Goal: Task Accomplishment & Management: Complete application form

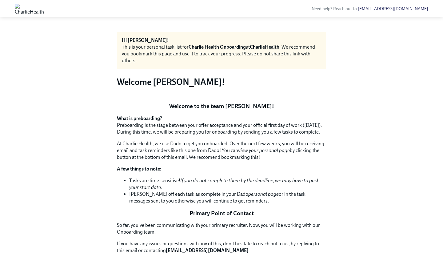
scroll to position [335, 0]
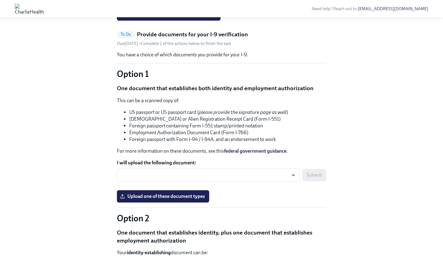
click at [0, 0] on input "Upload your resume" at bounding box center [0, 0] width 0 height 0
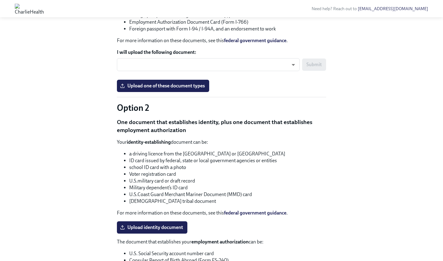
scroll to position [446, 0]
click at [294, 160] on body "Need help? Reach out to [EMAIL_ADDRESS][DOMAIN_NAME] Hi [PERSON_NAME]! This is …" at bounding box center [221, 86] width 443 height 1064
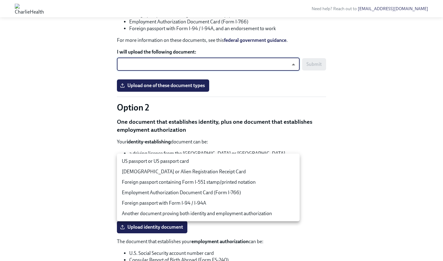
click at [206, 159] on li "US passport or US passport card" at bounding box center [208, 161] width 183 height 10
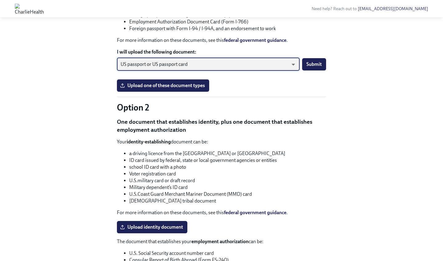
type input "tm035QtdH"
click at [200, 92] on label "Upload one of these document types" at bounding box center [163, 85] width 92 height 12
click at [0, 0] on input "Upload one of these document types" at bounding box center [0, 0] width 0 height 0
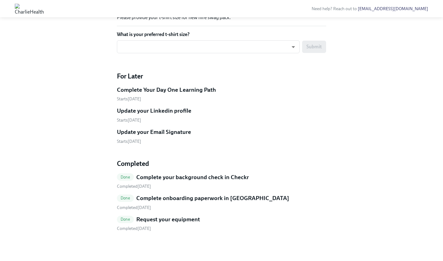
scroll to position [854, 0]
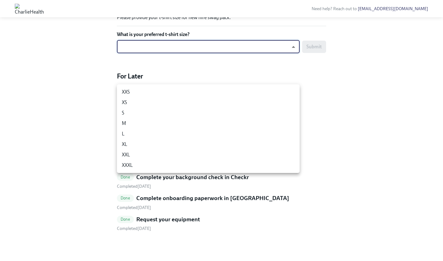
click at [212, 136] on li "L" at bounding box center [208, 134] width 183 height 10
type input "-gFL8YKG_"
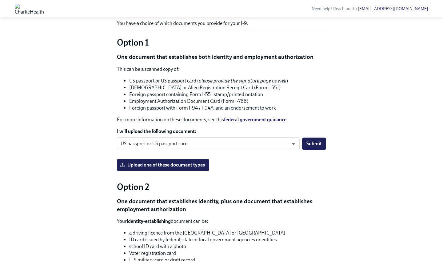
scroll to position [367, 0]
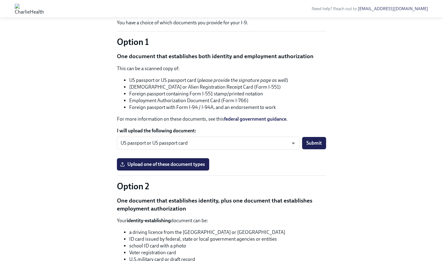
click at [0, 0] on input "Upload a copy of your degree or transcript" at bounding box center [0, 0] width 0 height 0
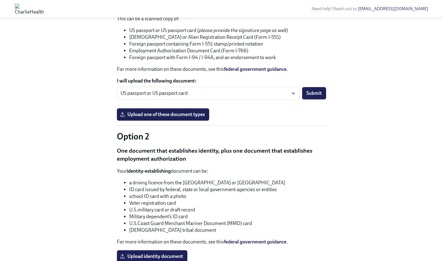
scroll to position [339, 0]
click at [165, 117] on span "Upload one of these document types" at bounding box center [163, 114] width 84 height 6
click at [0, 0] on input "Upload one of these document types" at bounding box center [0, 0] width 0 height 0
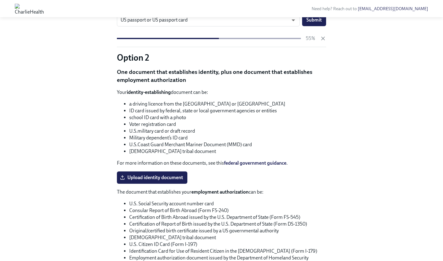
scroll to position [414, 0]
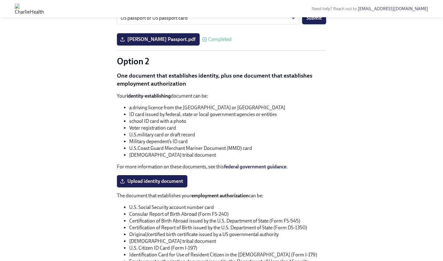
click at [312, 21] on span "Submit" at bounding box center [314, 18] width 15 height 6
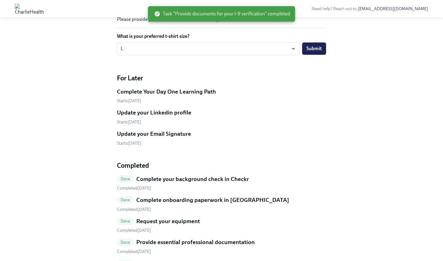
scroll to position [287, 0]
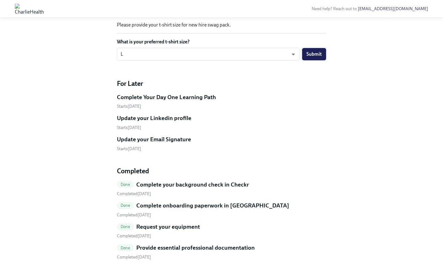
click at [311, 57] on span "Submit" at bounding box center [314, 54] width 15 height 6
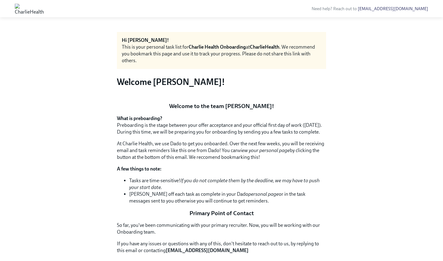
scroll to position [0, 0]
